Goal: Information Seeking & Learning: Learn about a topic

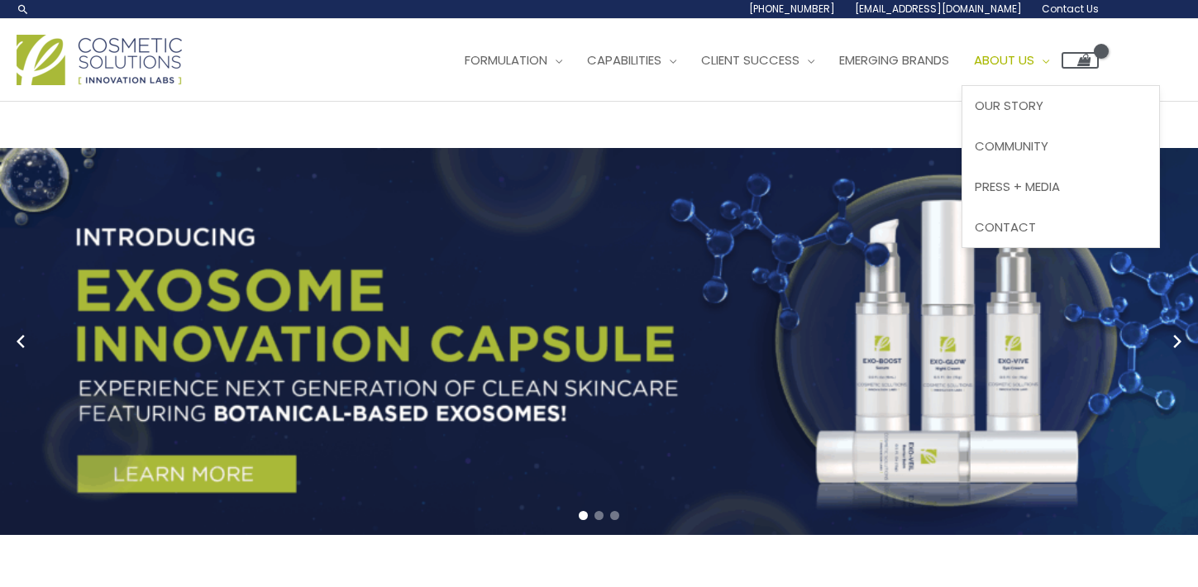
click at [1034, 69] on span "About Us" at bounding box center [1004, 59] width 60 height 17
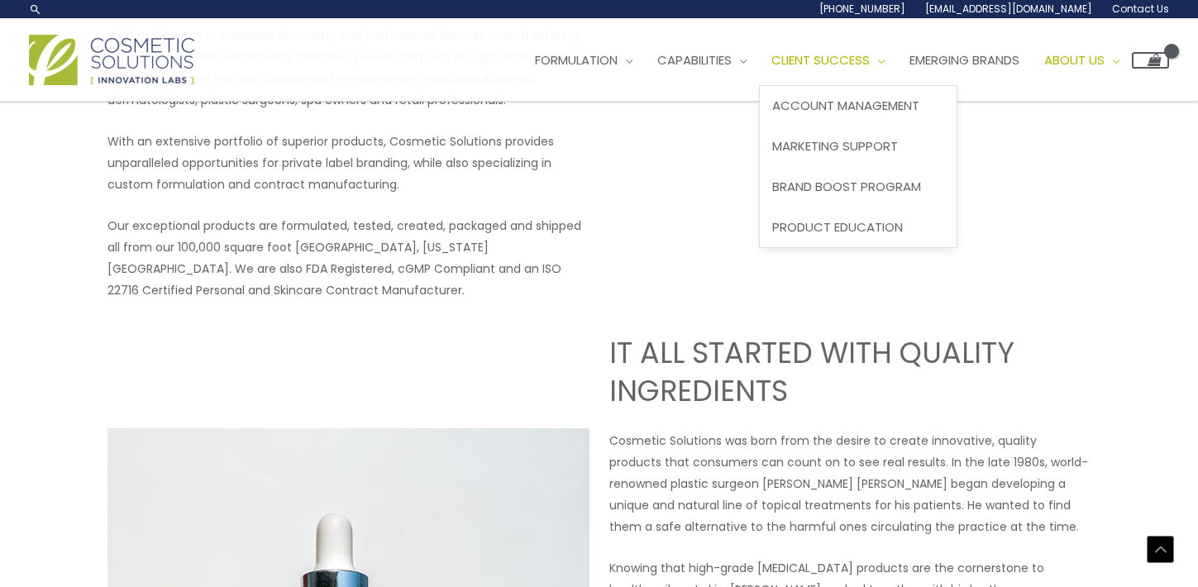
scroll to position [348, 0]
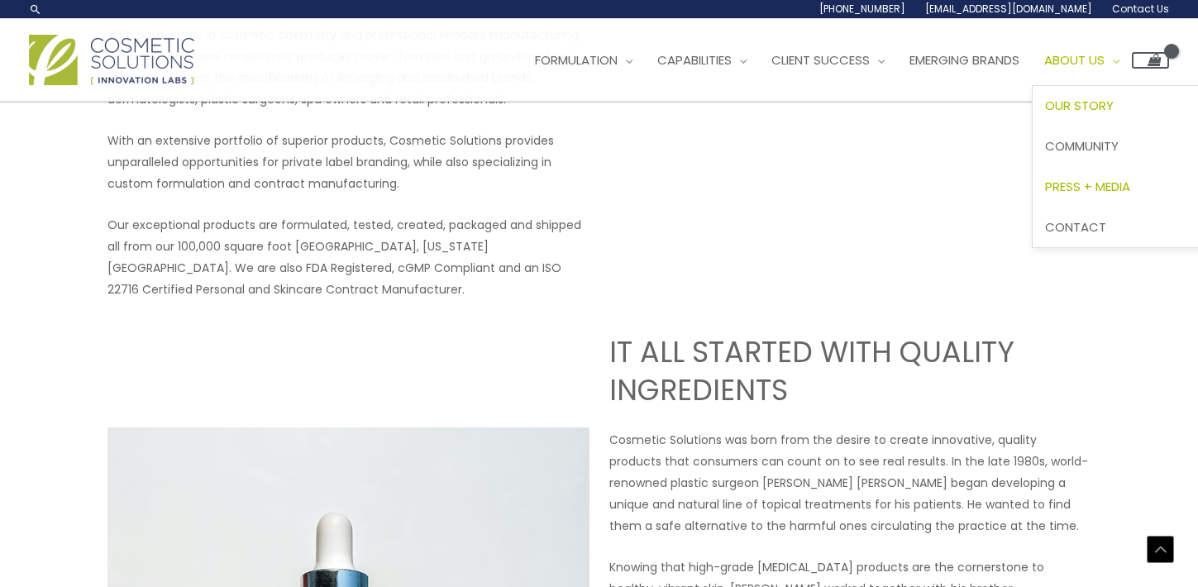
click at [1105, 195] on span "Press + Media" at bounding box center [1087, 186] width 85 height 17
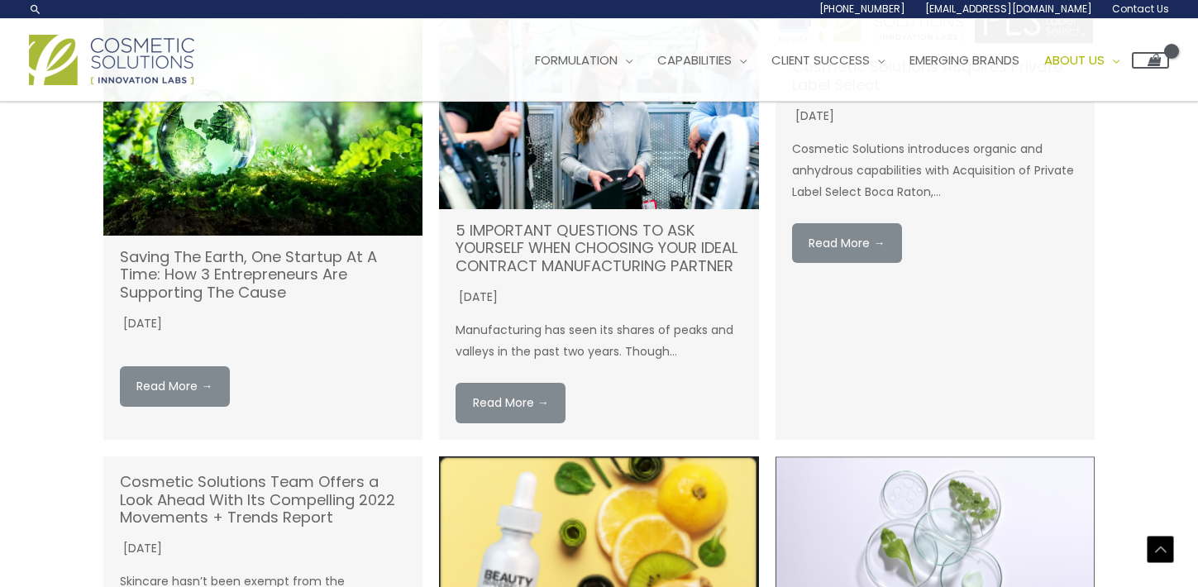
scroll to position [1959, 0]
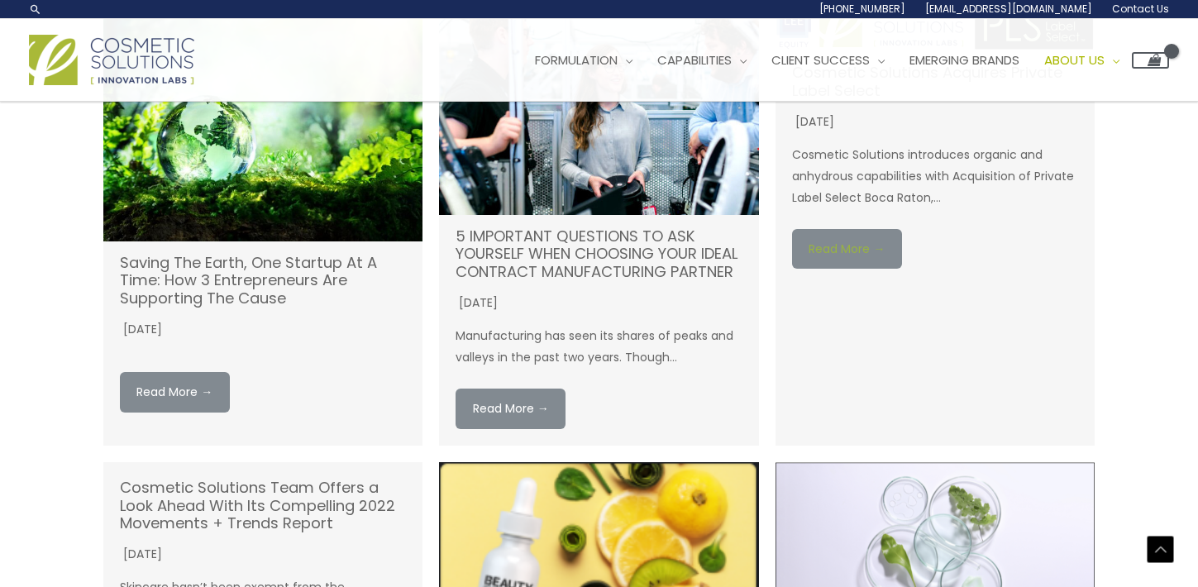
click at [849, 269] on link "Read More →" at bounding box center [847, 249] width 110 height 41
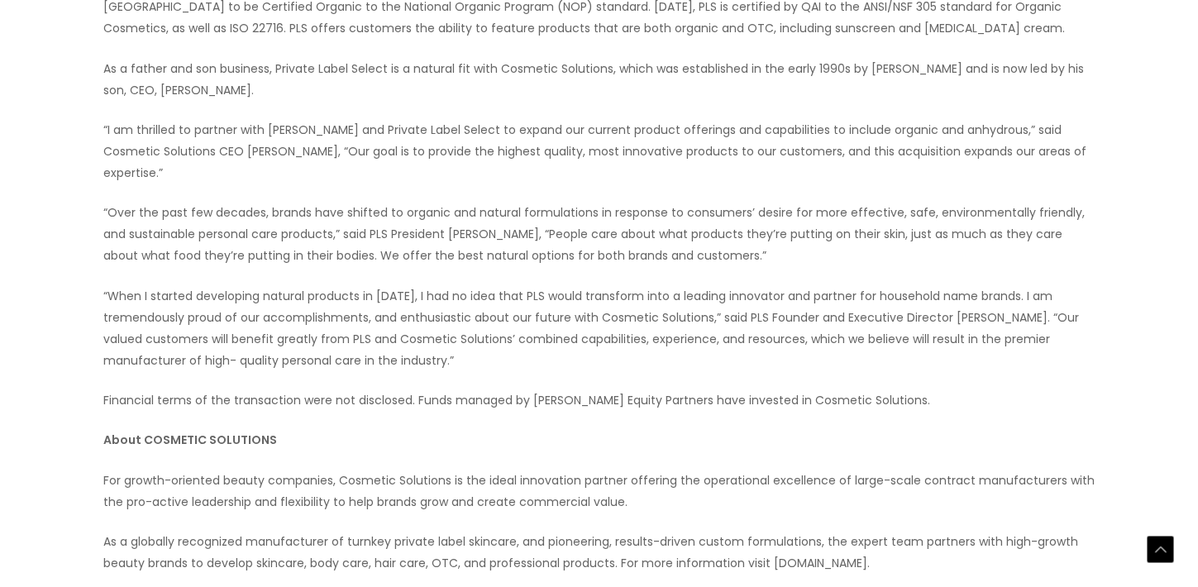
scroll to position [667, 0]
